Goal: Information Seeking & Learning: Learn about a topic

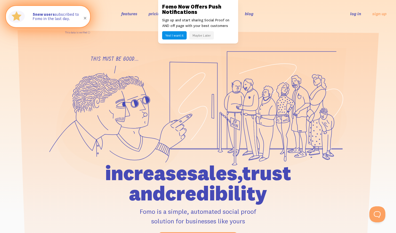
click at [84, 19] on span at bounding box center [85, 18] width 18 height 18
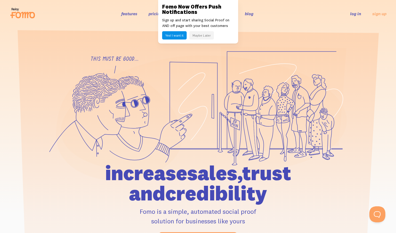
click at [200, 39] on button "Maybe Later" at bounding box center [201, 35] width 25 height 8
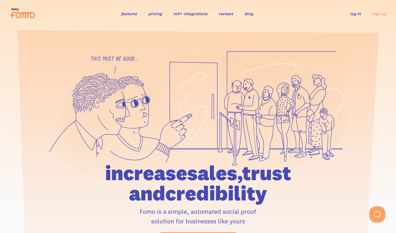
click at [153, 11] on link "pricing" at bounding box center [156, 13] width 14 height 5
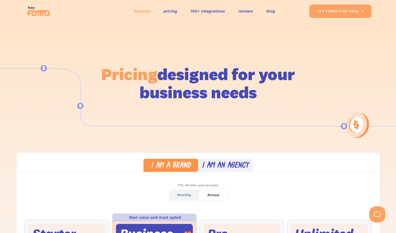
click at [138, 11] on link "features" at bounding box center [142, 11] width 16 height 8
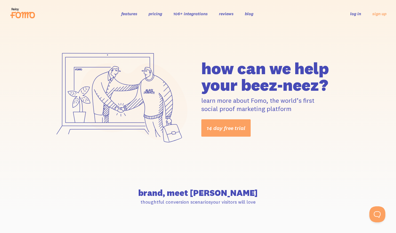
click at [228, 15] on link "reviews" at bounding box center [226, 13] width 15 height 5
